Goal: Check status: Check status

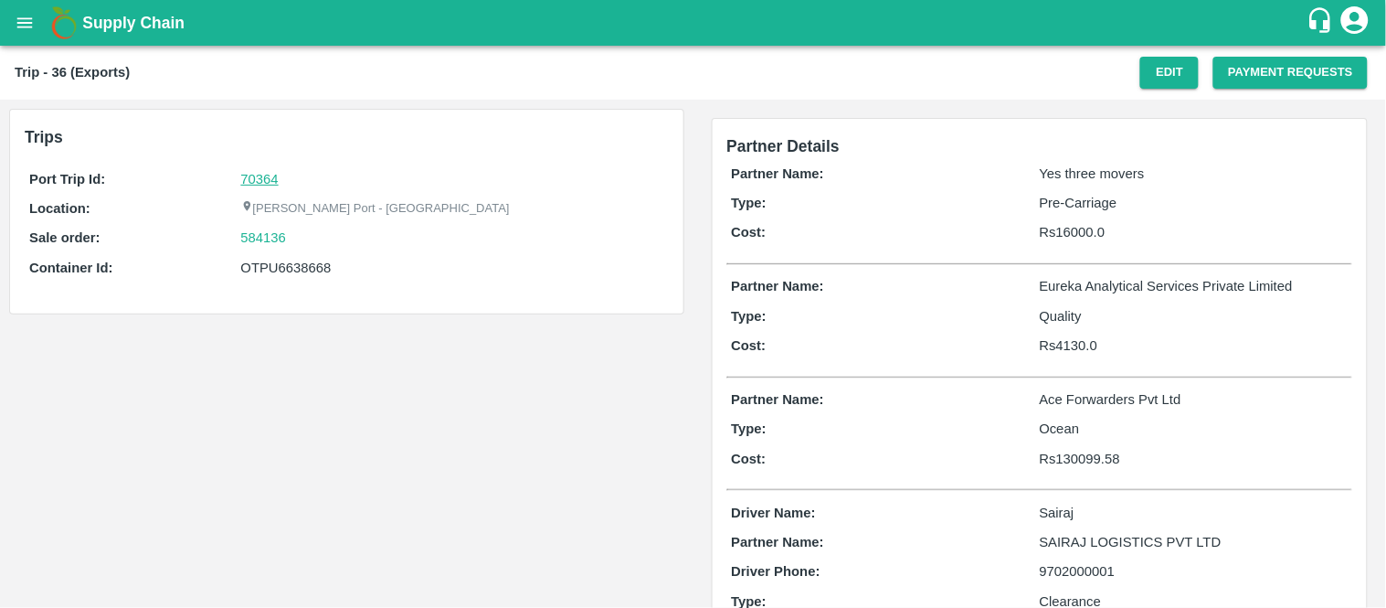
click at [249, 174] on link "70364" at bounding box center [259, 179] width 37 height 15
click at [249, 240] on link "584136" at bounding box center [264, 238] width 46 height 20
click at [313, 226] on div "Port Trip Id: 70364 Location: [PERSON_NAME][GEOGRAPHIC_DATA] - Nhava Sheva Sale…" at bounding box center [347, 227] width 644 height 127
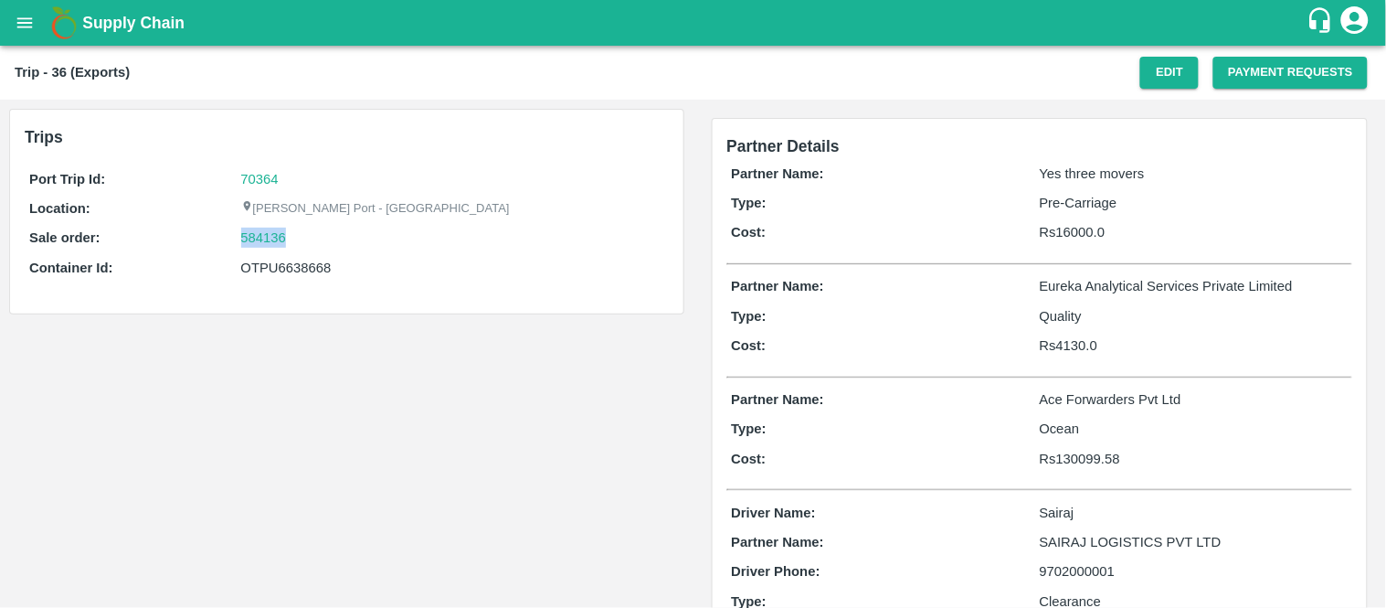
copy link "584136"
click at [303, 275] on div "OTPU6638668" at bounding box center [452, 268] width 423 height 20
copy div "OTPU6638668"
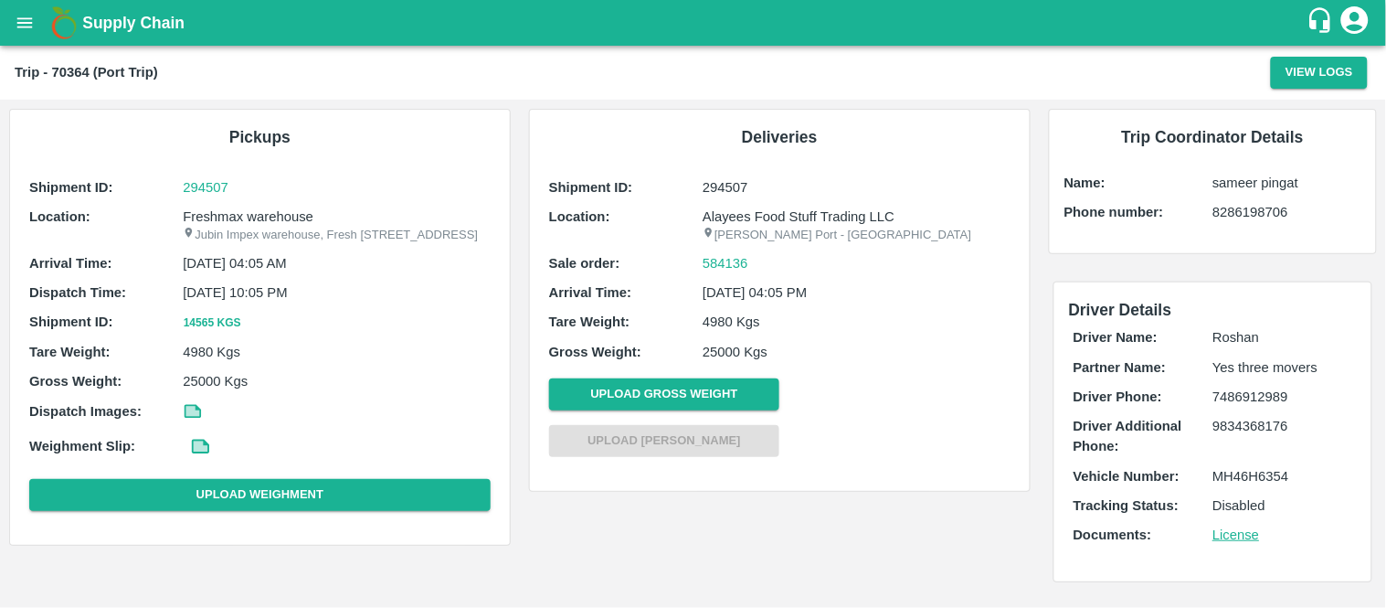
click at [289, 219] on p "Freshmax warehouse" at bounding box center [337, 217] width 308 height 20
copy p "Freshmax warehouse"
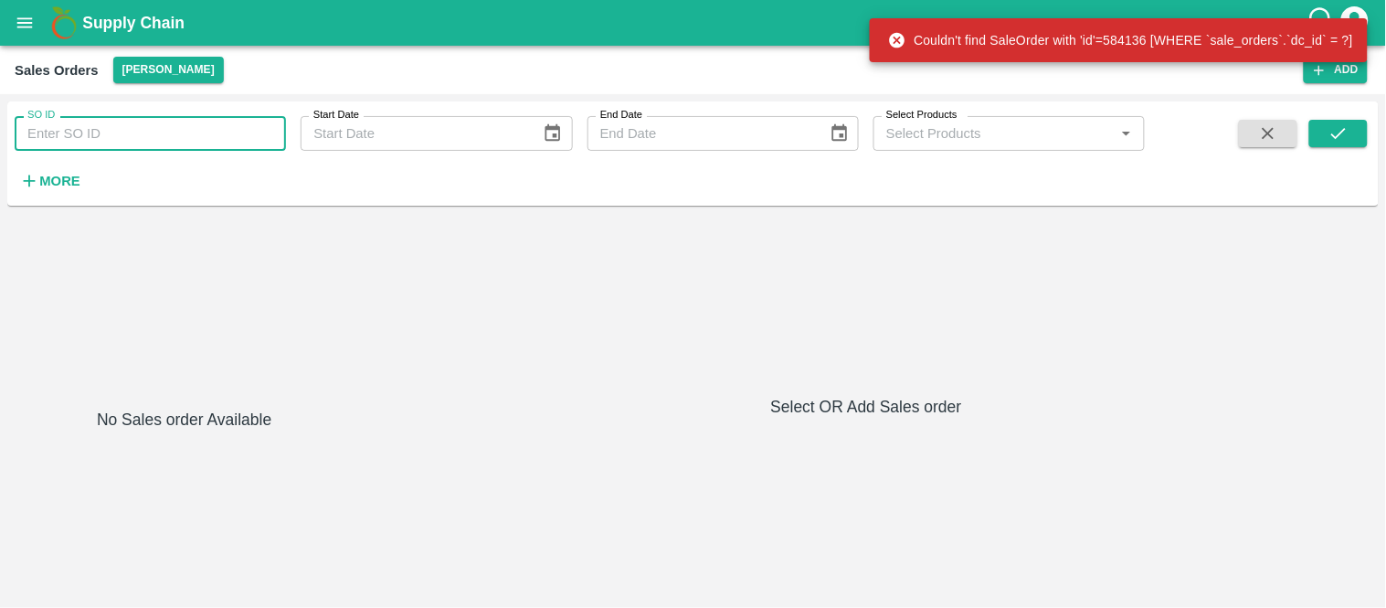
paste input "584136"
click at [162, 146] on input "584136" at bounding box center [150, 133] width 271 height 35
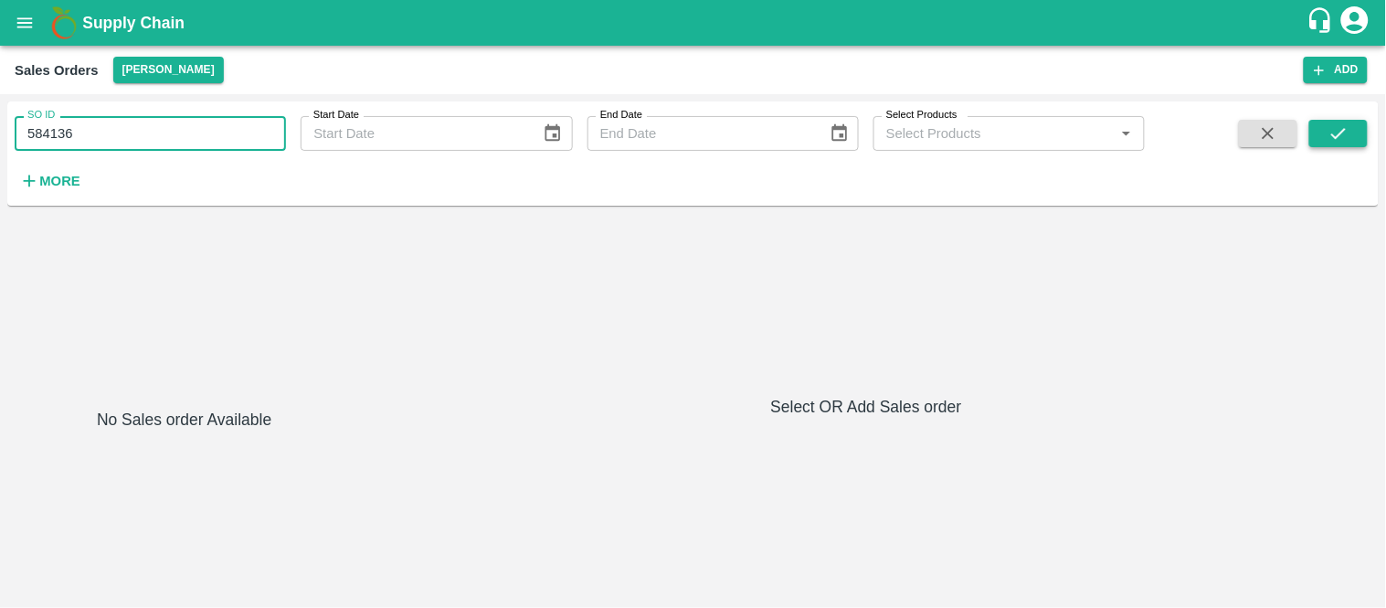
type input "584136"
click at [1322, 123] on button "submit" at bounding box center [1338, 133] width 58 height 27
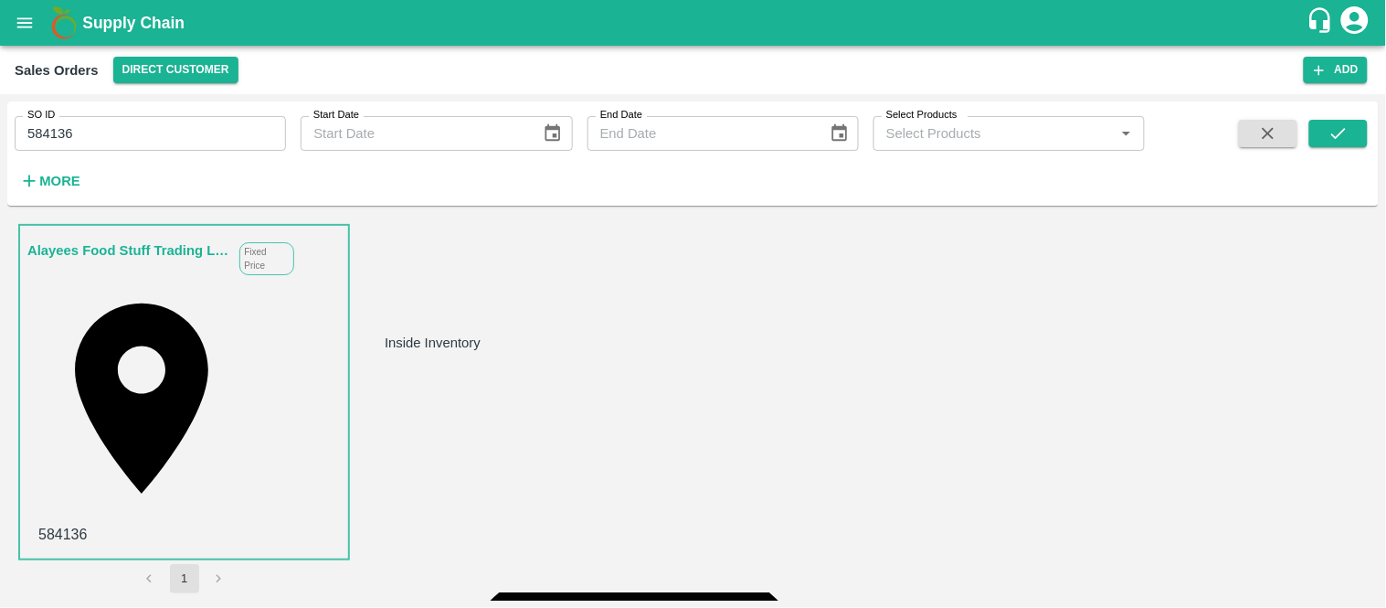
scroll to position [335, 0]
